Goal: Use online tool/utility: Utilize a website feature to perform a specific function

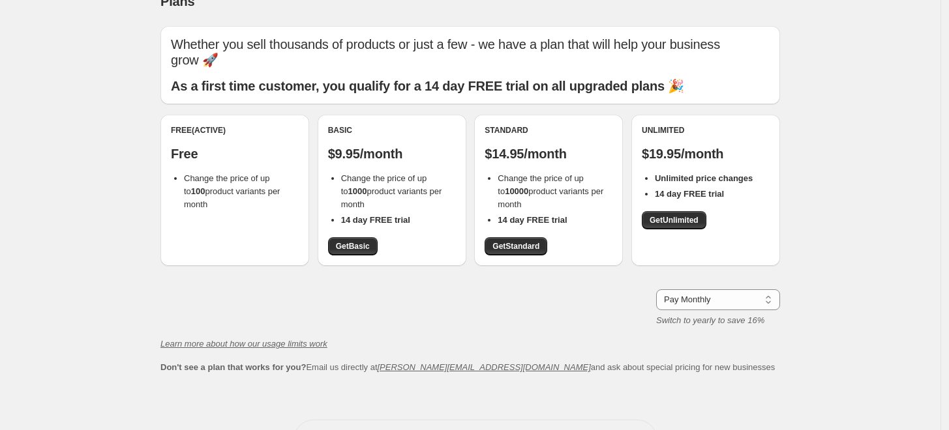
scroll to position [4, 0]
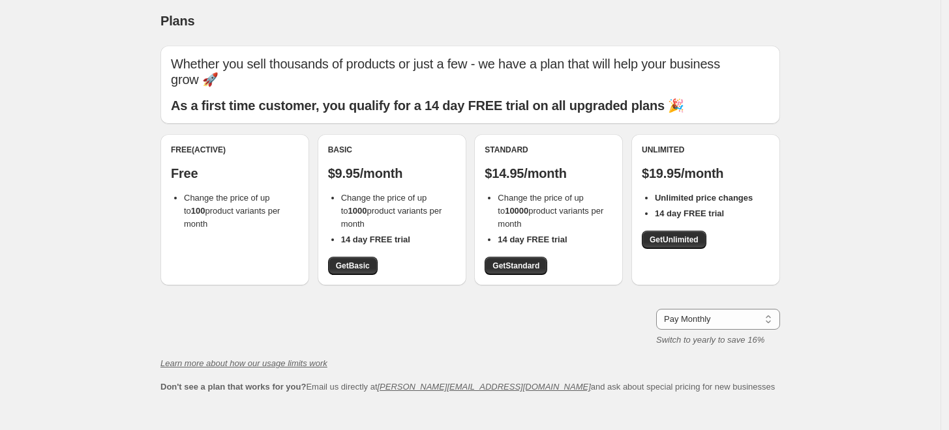
click at [331, 387] on span "Don't see a plan that works for you? Email us directly at [PERSON_NAME][EMAIL_A…" at bounding box center [467, 387] width 614 height 10
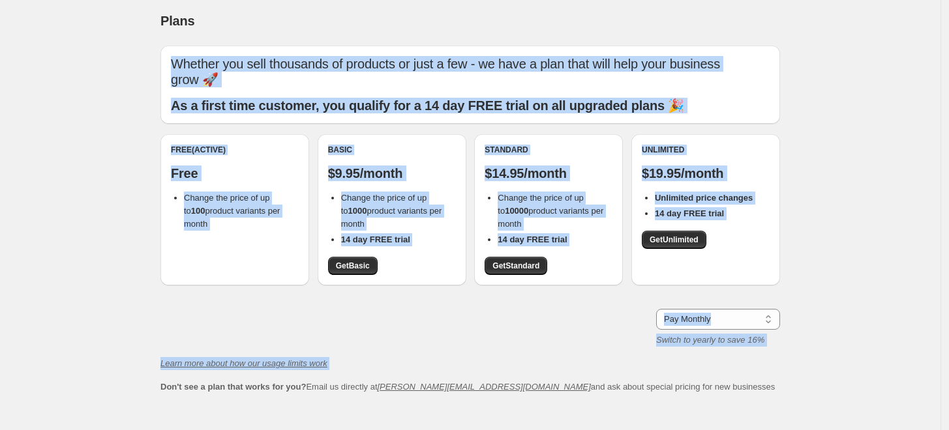
click at [331, 387] on span "Don't see a plan that works for you? Email us directly at [PERSON_NAME][EMAIL_A…" at bounding box center [467, 387] width 614 height 10
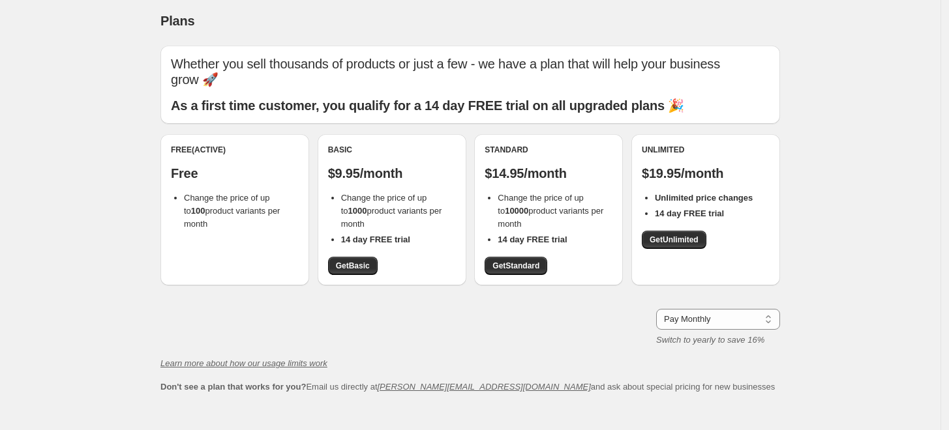
click at [280, 329] on div "Pay Monthly Pay Yearly (Save 16%) Pay Monthly Switch to yearly to save 16%" at bounding box center [470, 328] width 620 height 38
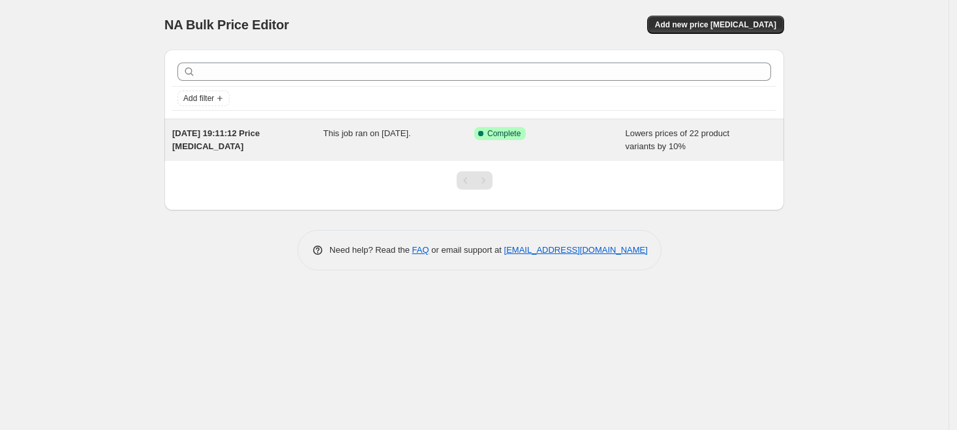
click at [594, 146] on div "Success Complete Complete" at bounding box center [549, 140] width 151 height 26
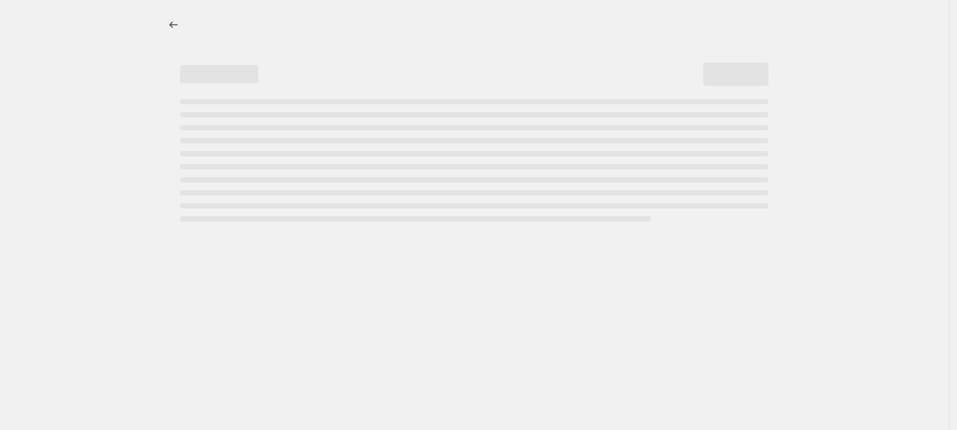
select select "percentage"
select select "not_equal"
select select "collection"
